Goal: Check status: Check status

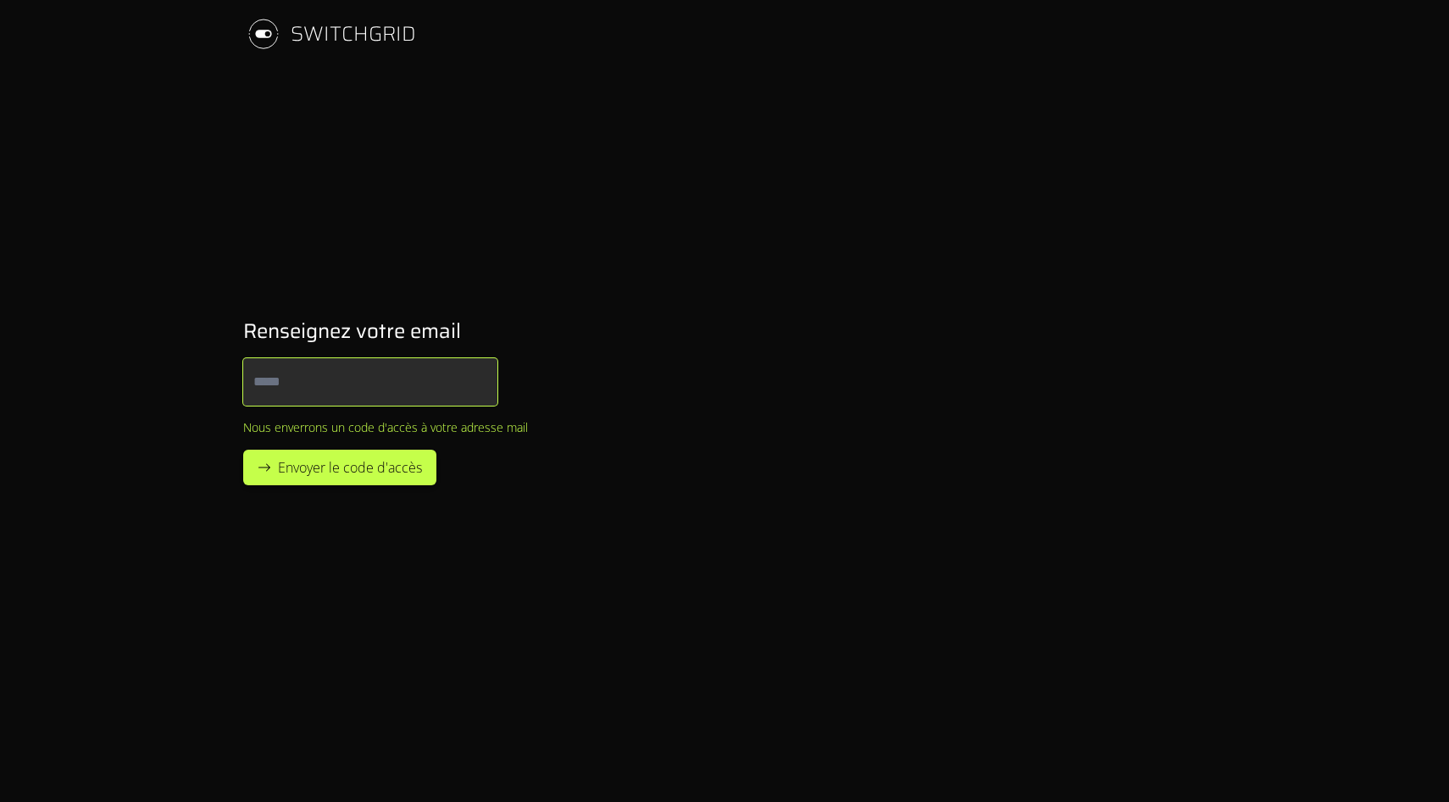
click at [359, 375] on input "Email" at bounding box center [370, 381] width 254 height 47
paste input "**********"
type input "**********"
click at [369, 462] on span "Envoyer le code d'accès" at bounding box center [350, 468] width 144 height 20
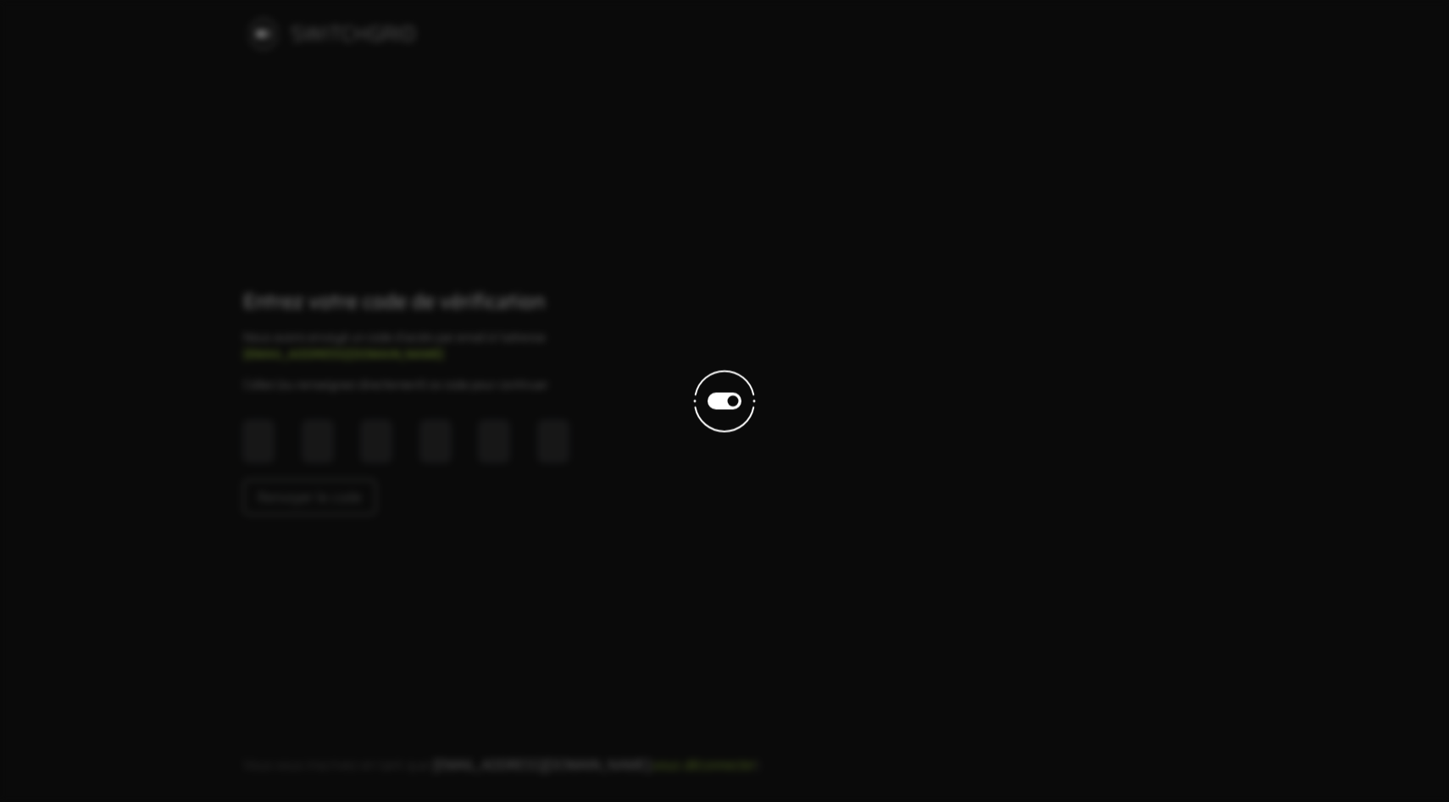
type input "*"
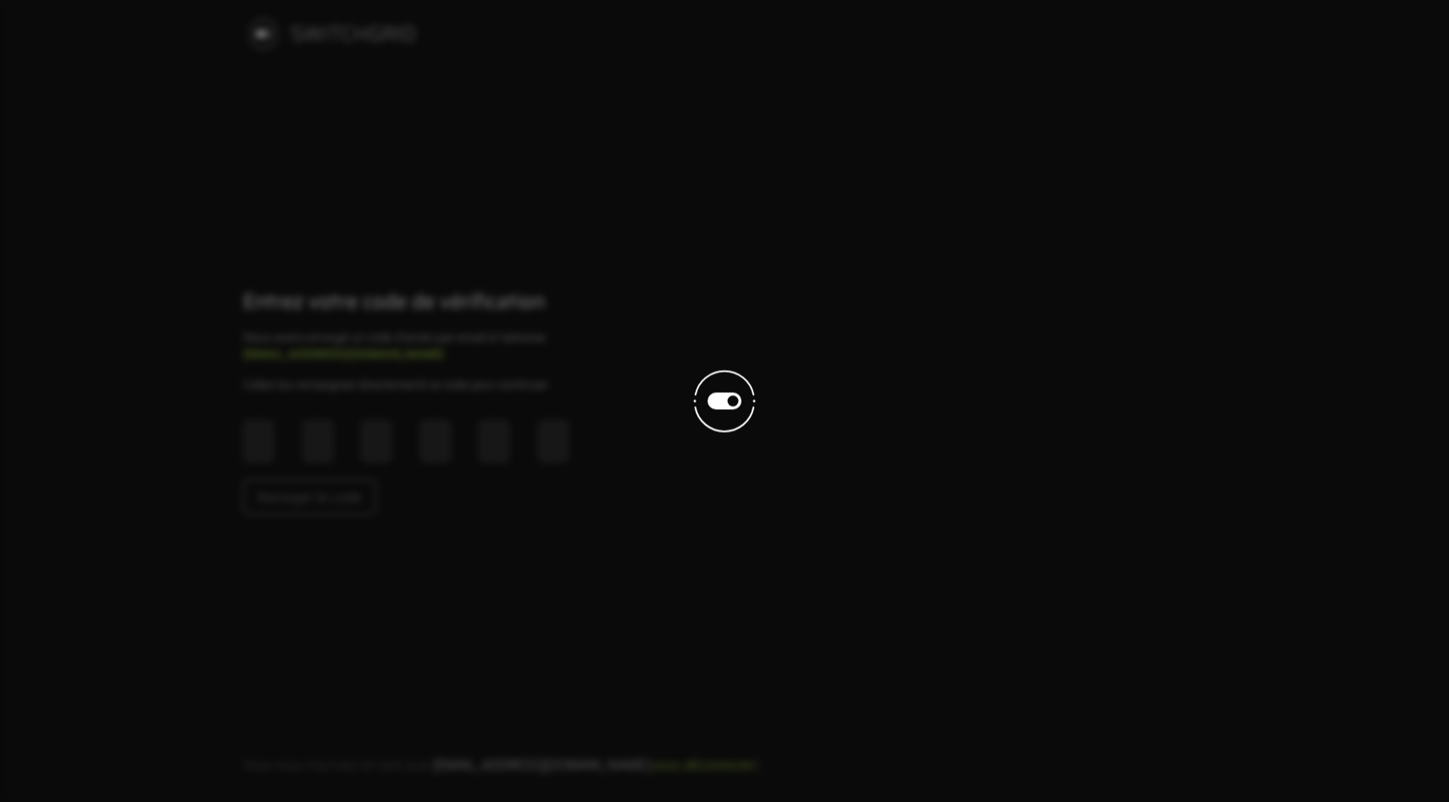
type input "*"
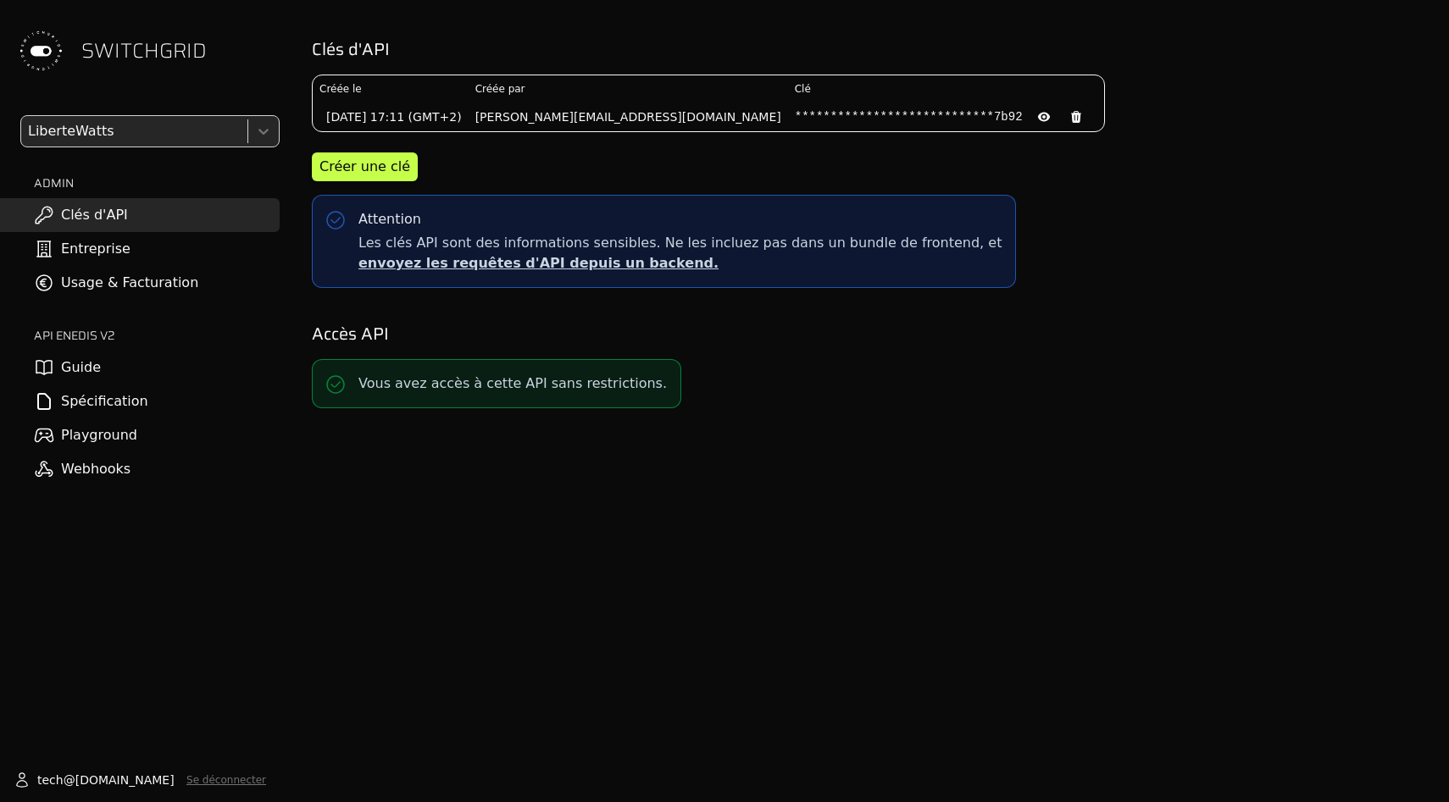
click at [113, 293] on link "Usage & Facturation" at bounding box center [140, 283] width 280 height 34
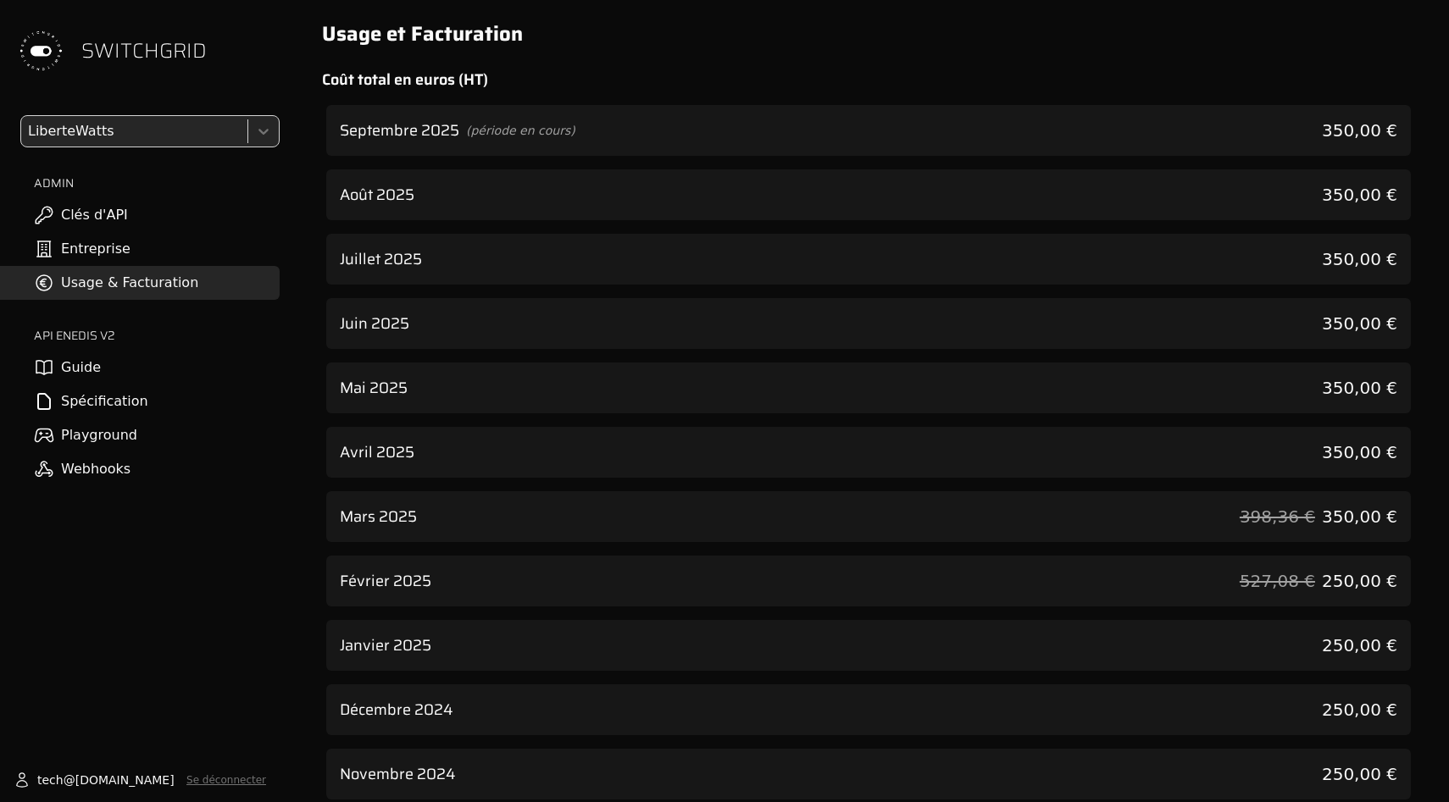
click at [623, 136] on div "Septembre 2025 (période en cours) 350,00 €" at bounding box center [868, 130] width 1085 height 51
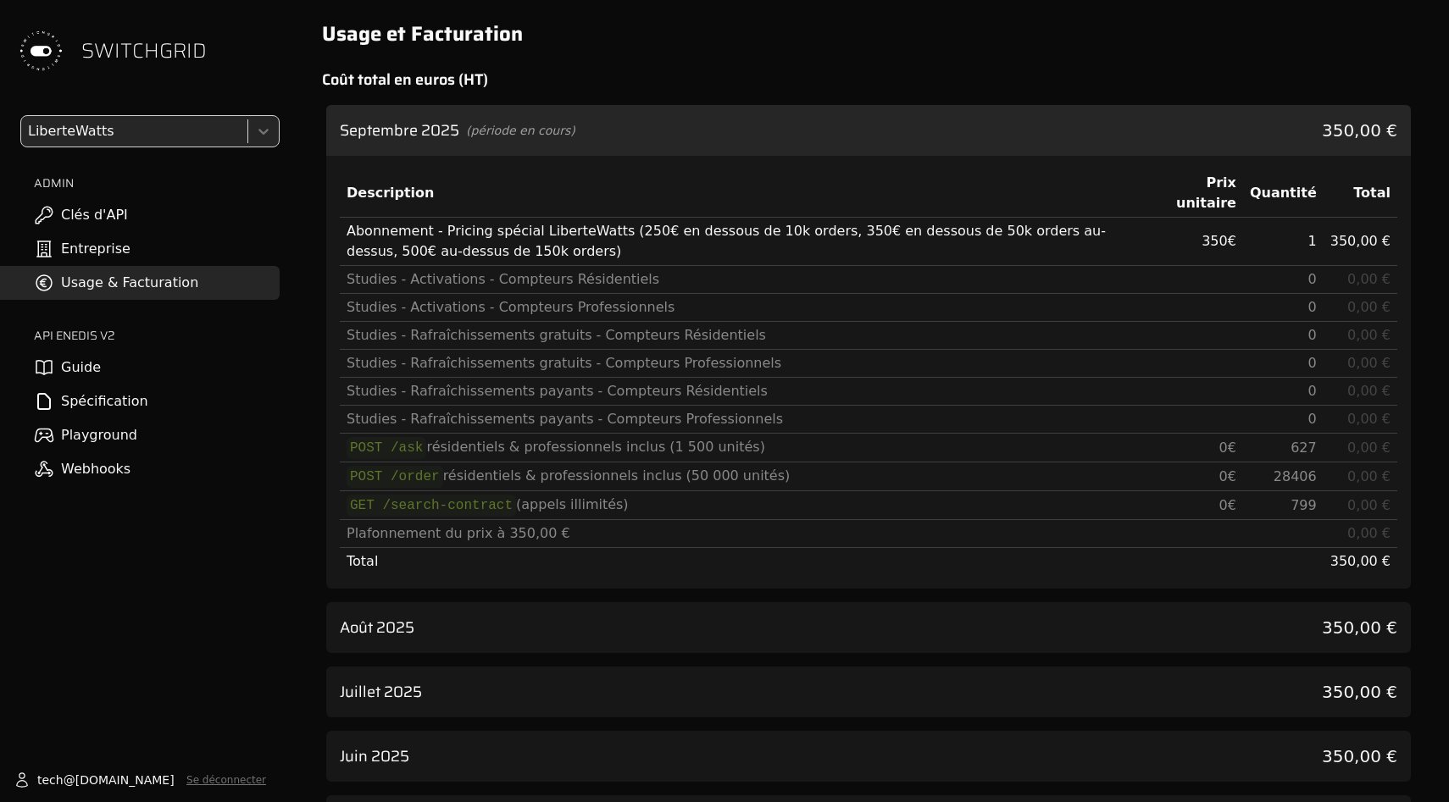
click at [1204, 589] on div "[DATE] (période en cours) 350,00 € Description Prix unitaire Quantité Total Abo…" at bounding box center [868, 733] width 1085 height 1257
click at [1201, 625] on div "Août 2025 350,00 €" at bounding box center [868, 627] width 1085 height 51
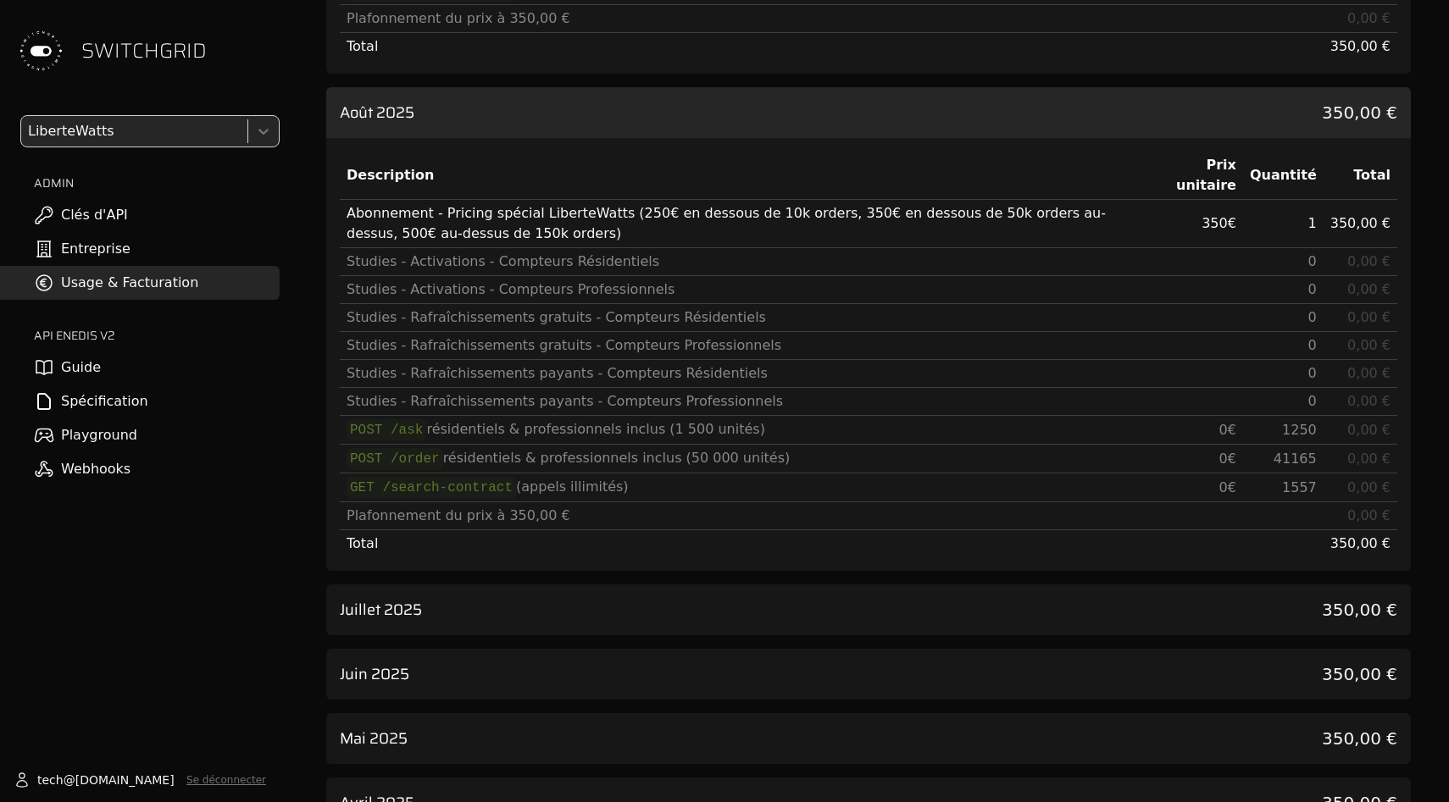
scroll to position [540, 0]
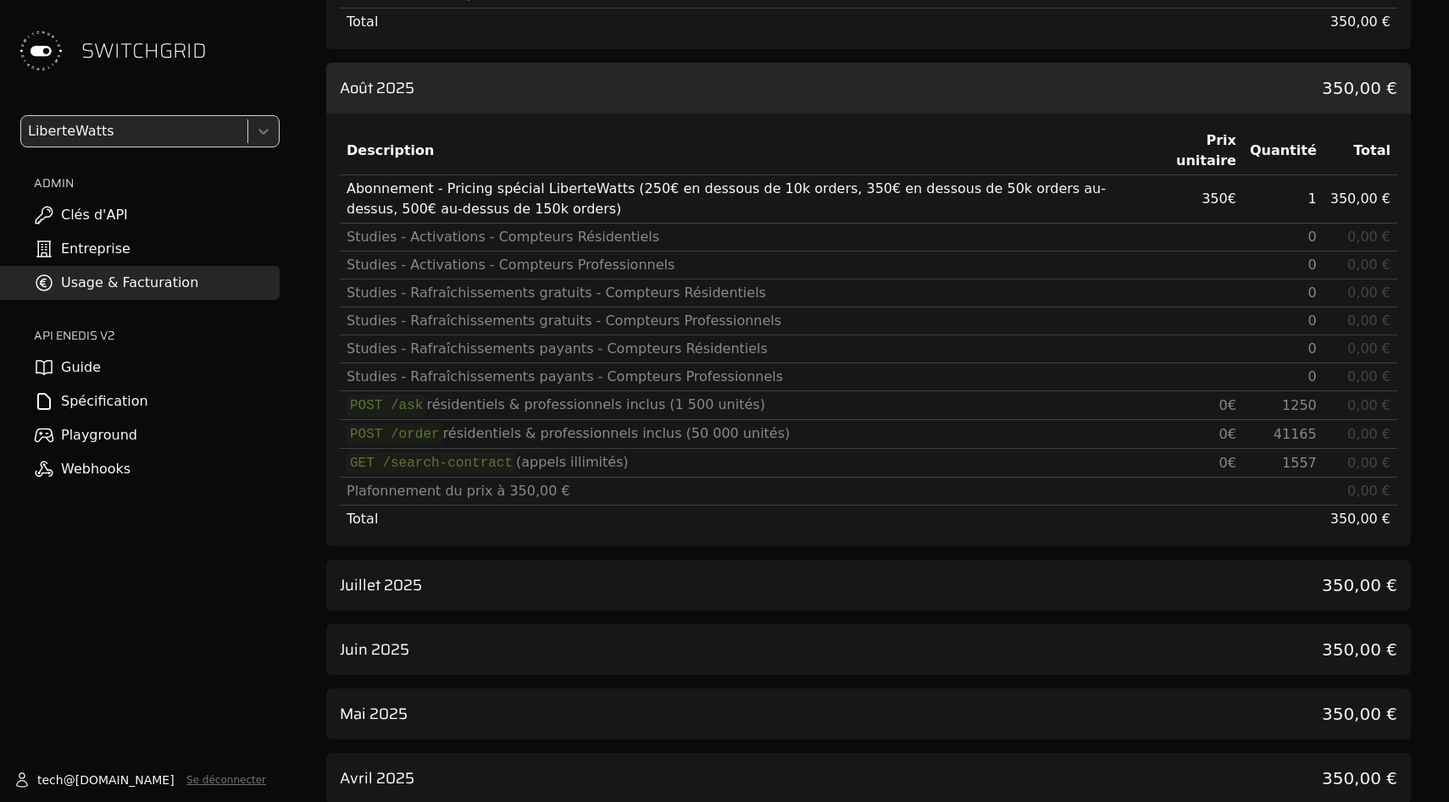
click at [1180, 597] on div "Juillet 2025 350,00 €" at bounding box center [868, 585] width 1085 height 51
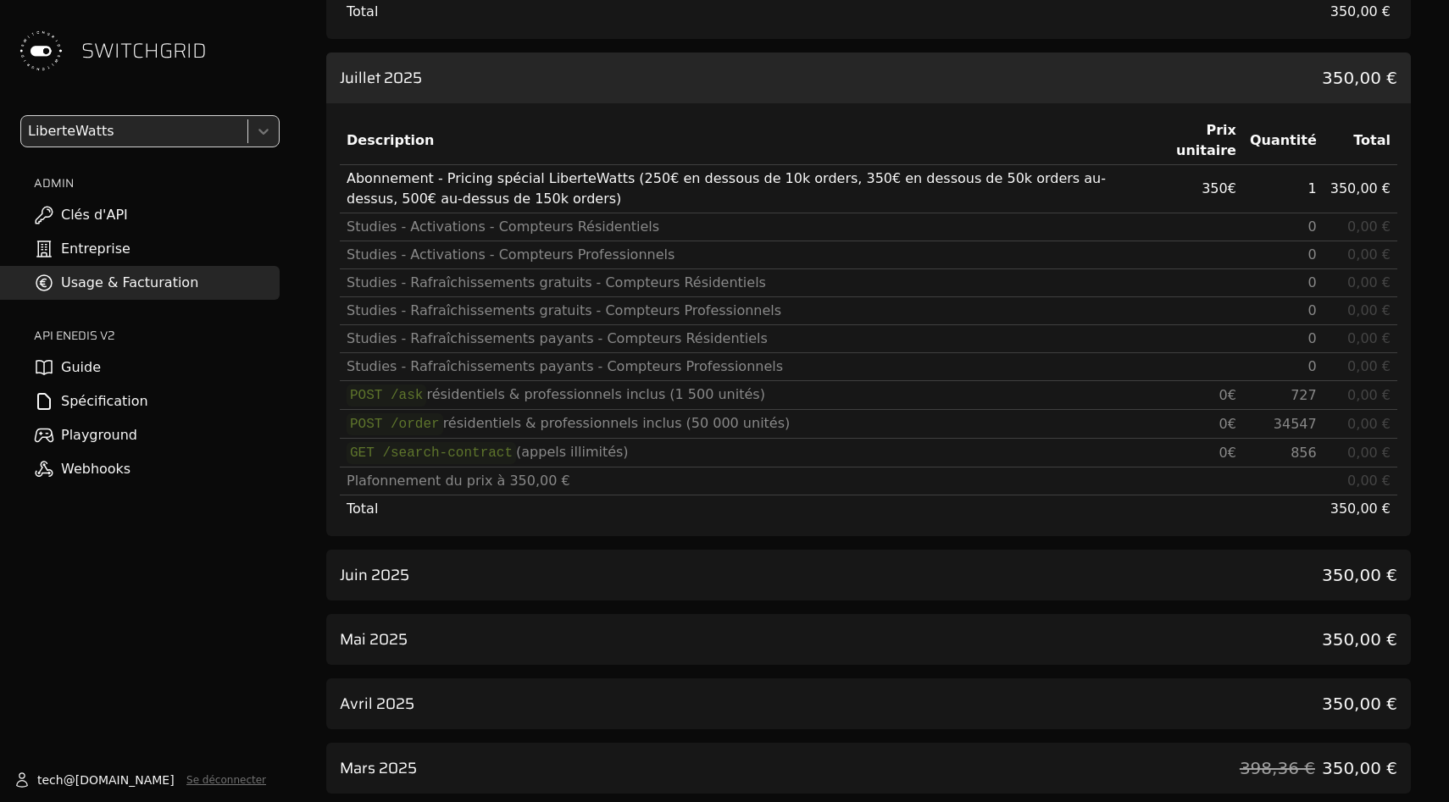
scroll to position [1116, 0]
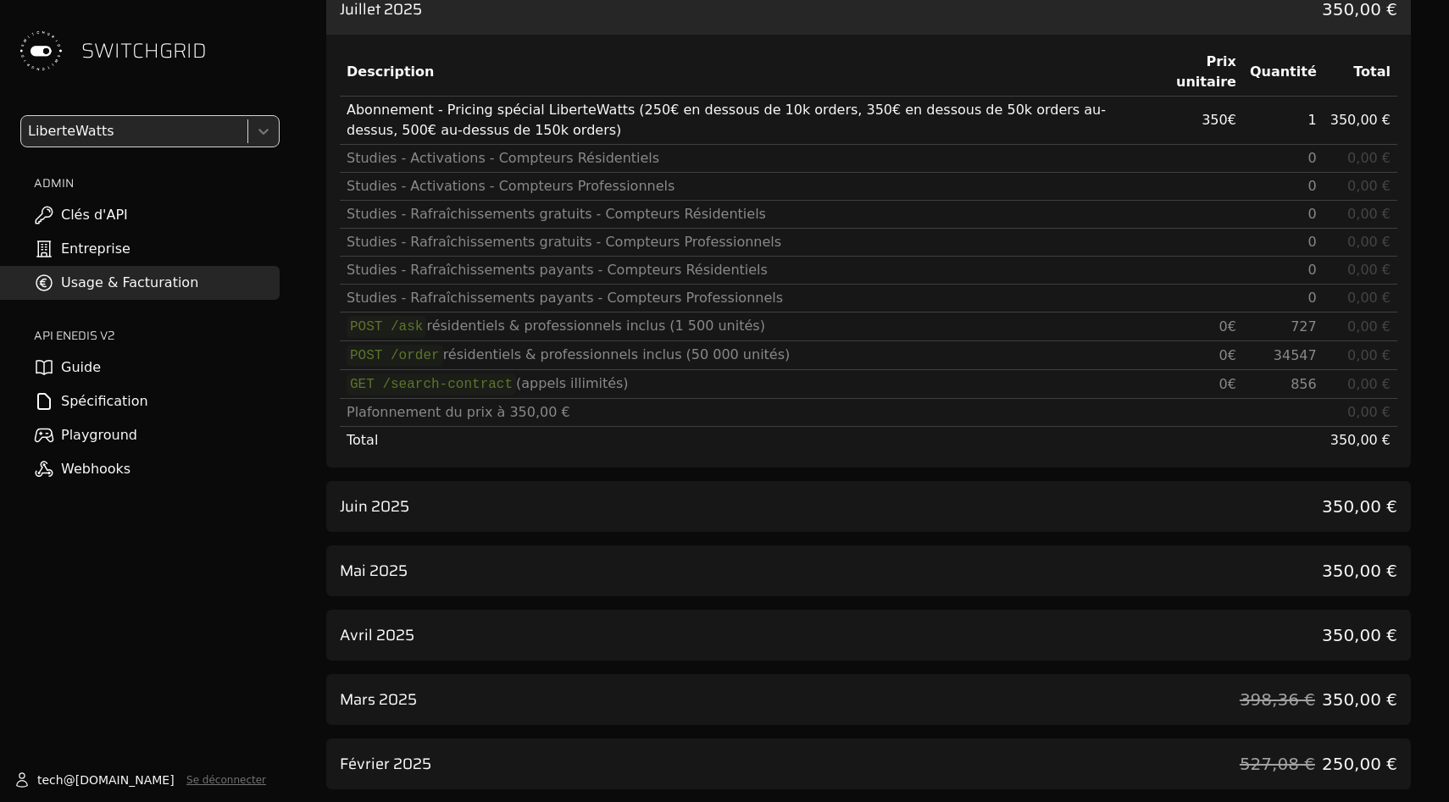
click at [1174, 503] on div "Juin 2025 350,00 €" at bounding box center [868, 506] width 1085 height 51
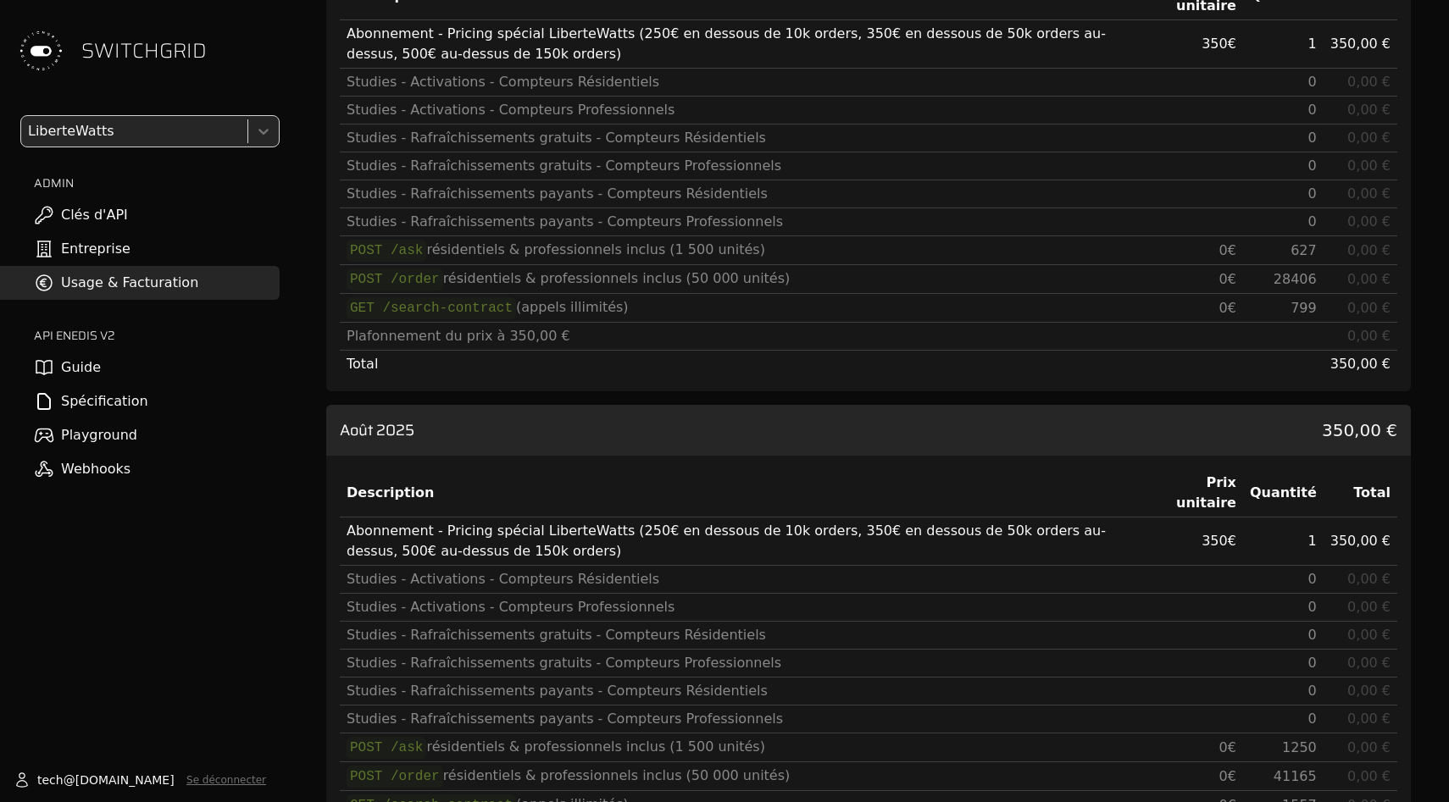
scroll to position [0, 0]
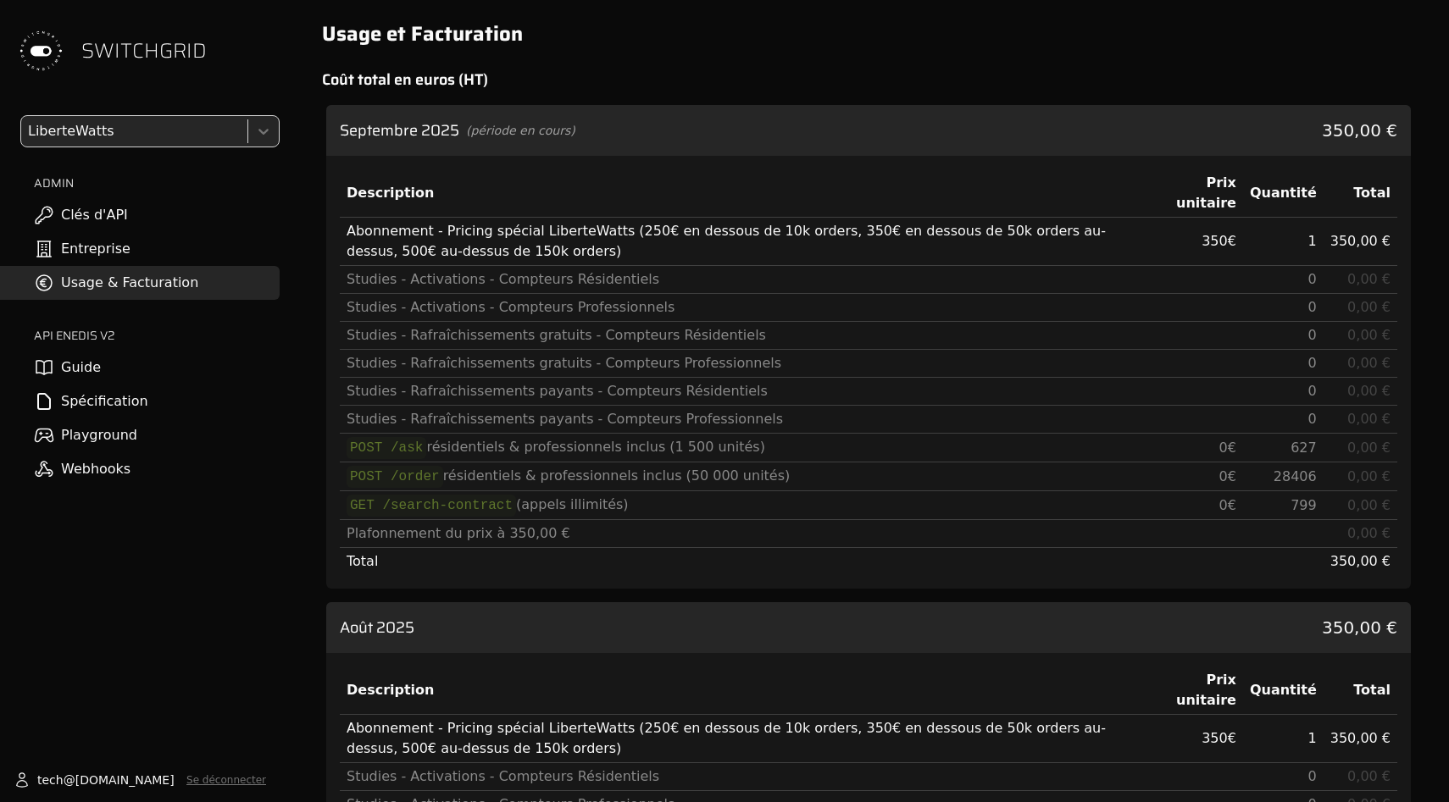
click at [114, 430] on link "Playground" at bounding box center [140, 436] width 280 height 34
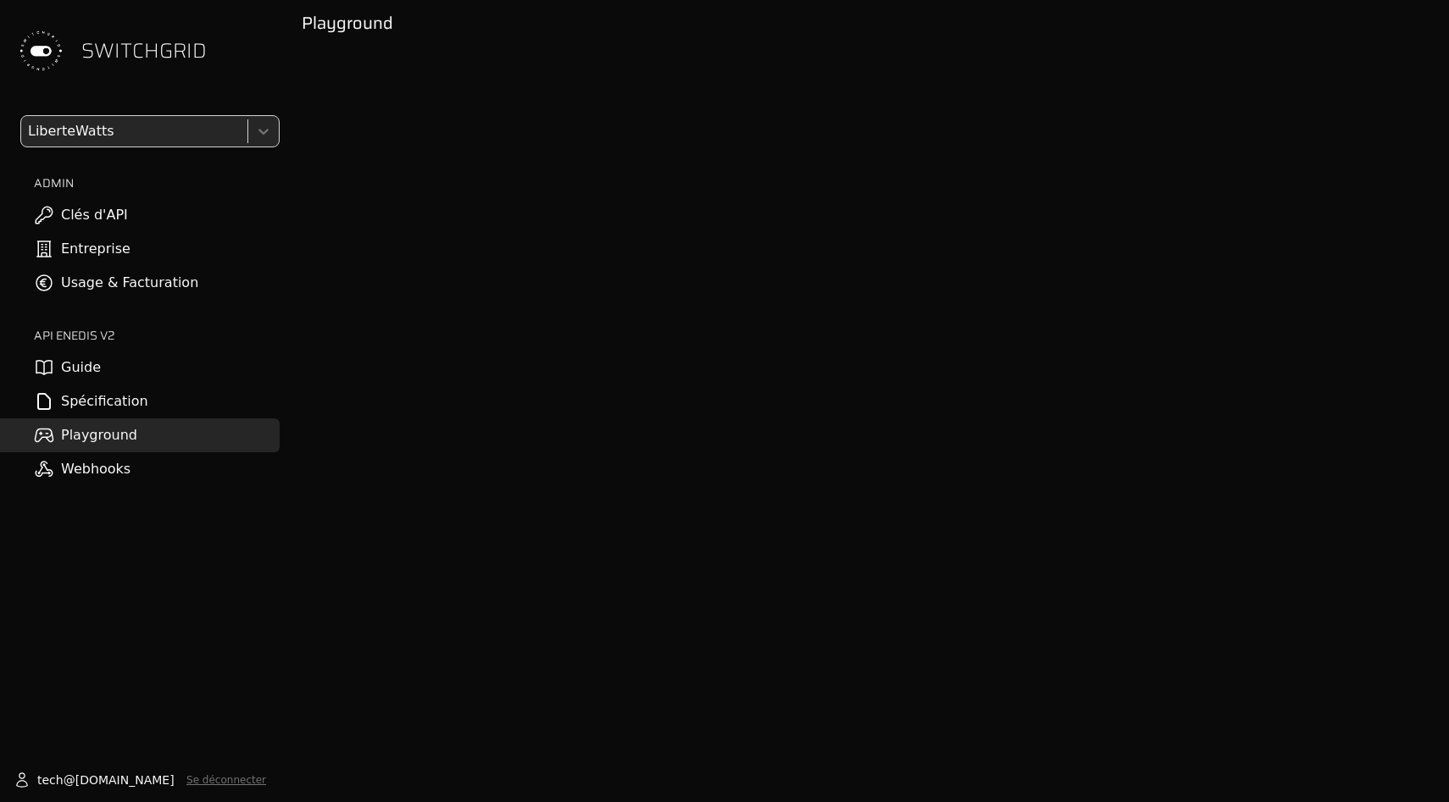
scroll to position [21, 0]
